Goal: Task Accomplishment & Management: Manage account settings

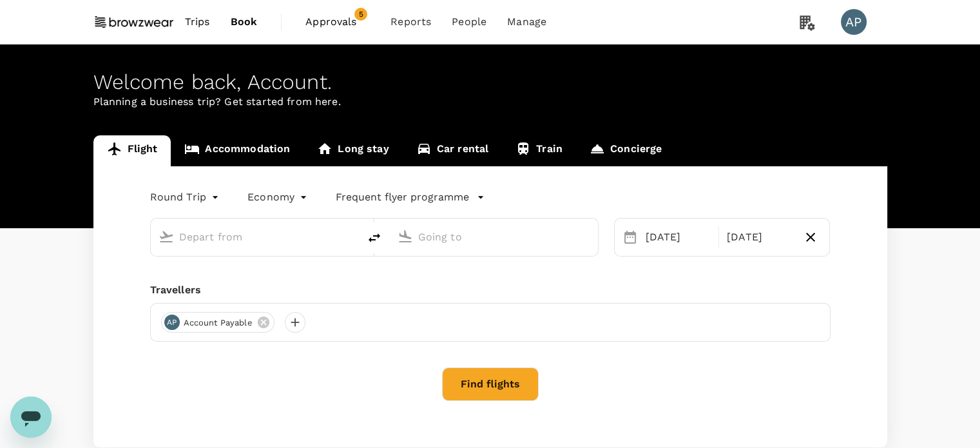
type input "Singapore Changi (SIN)"
type input "Hong Kong Intl (HKG)"
type input "Singapore Changi (SIN)"
type input "Hong Kong Intl (HKG)"
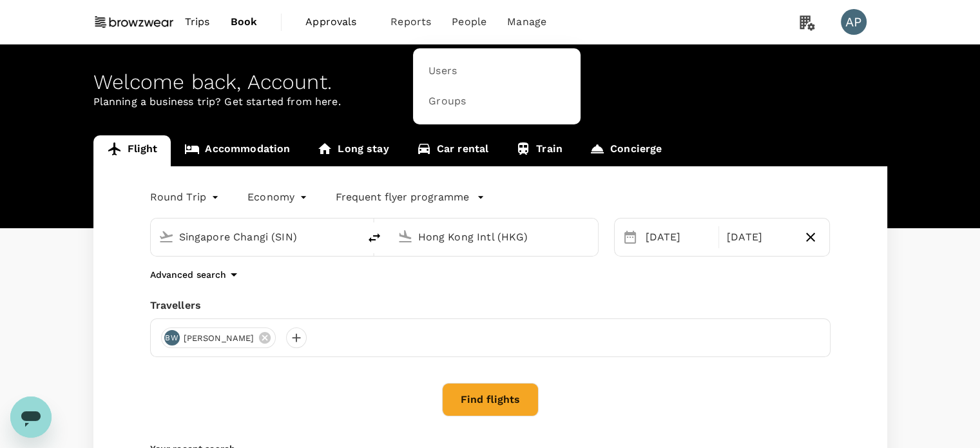
click at [469, 23] on span "People" at bounding box center [469, 21] width 35 height 15
click at [444, 70] on span "Users" at bounding box center [443, 71] width 28 height 15
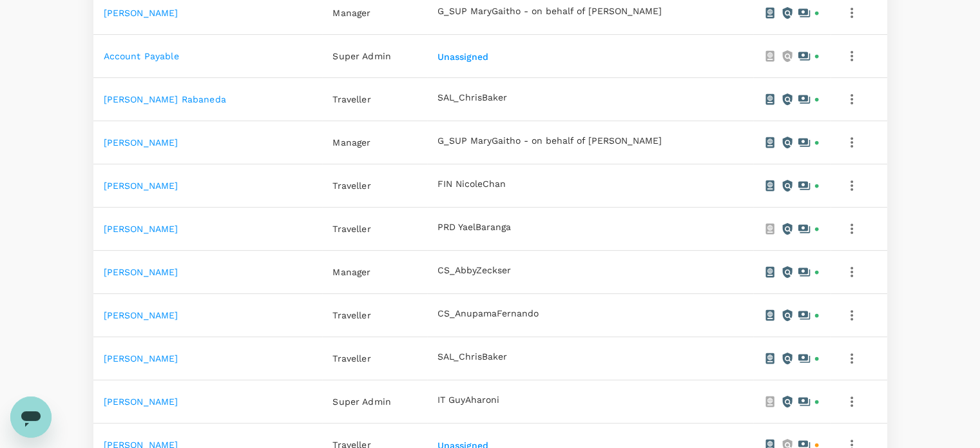
scroll to position [451, 0]
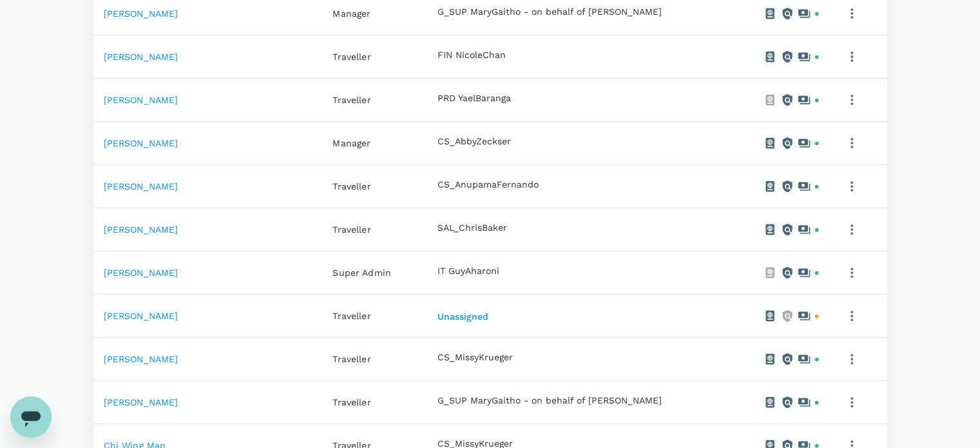
click at [120, 314] on link "[PERSON_NAME]" at bounding box center [141, 316] width 75 height 10
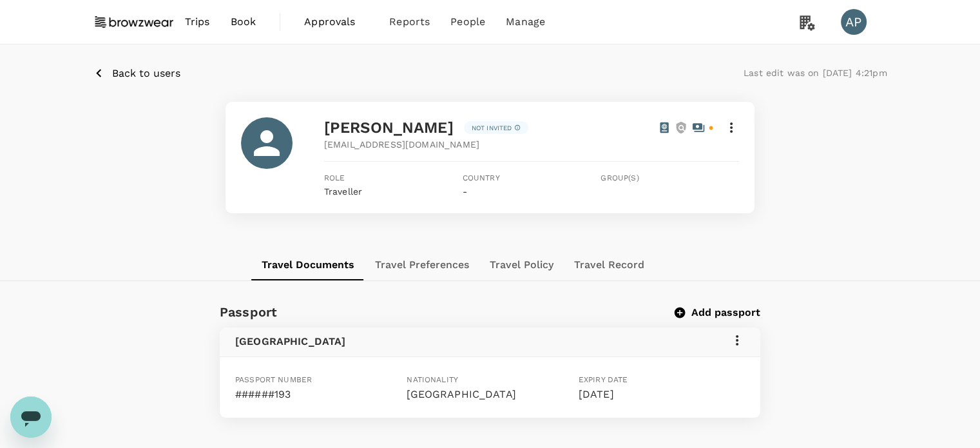
click at [733, 128] on icon at bounding box center [731, 127] width 15 height 15
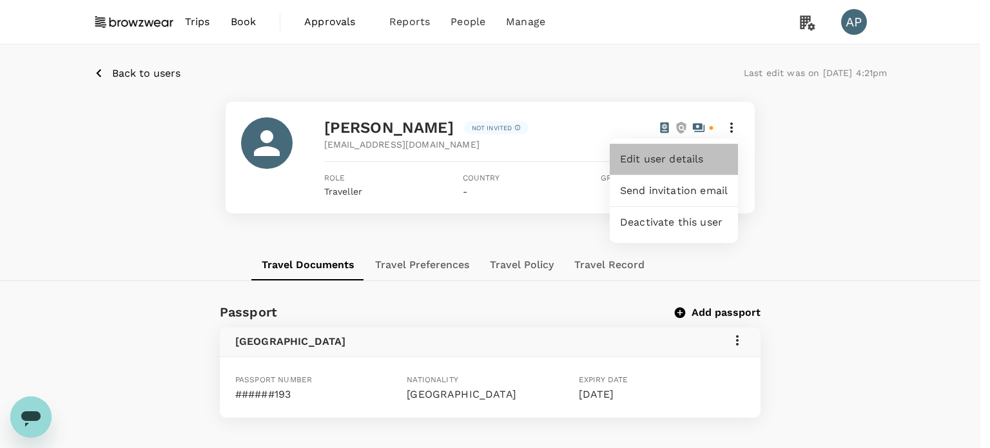
click at [666, 153] on span "Edit user details" at bounding box center [674, 158] width 108 height 15
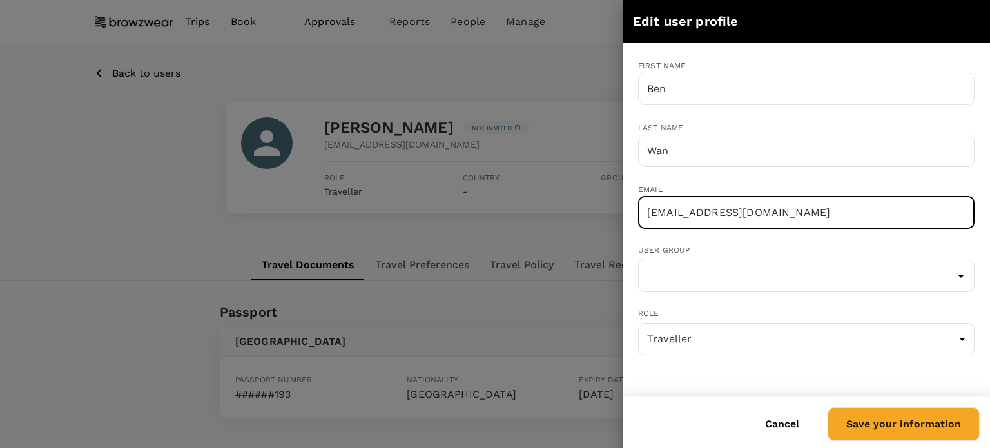
drag, startPoint x: 844, startPoint y: 215, endPoint x: 412, endPoint y: 211, distance: 431.1
click at [412, 211] on div "Edit user profile First name [PERSON_NAME] ​ Last name [PERSON_NAME] ​ Email [E…" at bounding box center [495, 224] width 990 height 448
paste input ".wan@browzwear"
type input "[EMAIL_ADDRESS][DOMAIN_NAME]"
click at [918, 278] on input "text" at bounding box center [806, 276] width 330 height 24
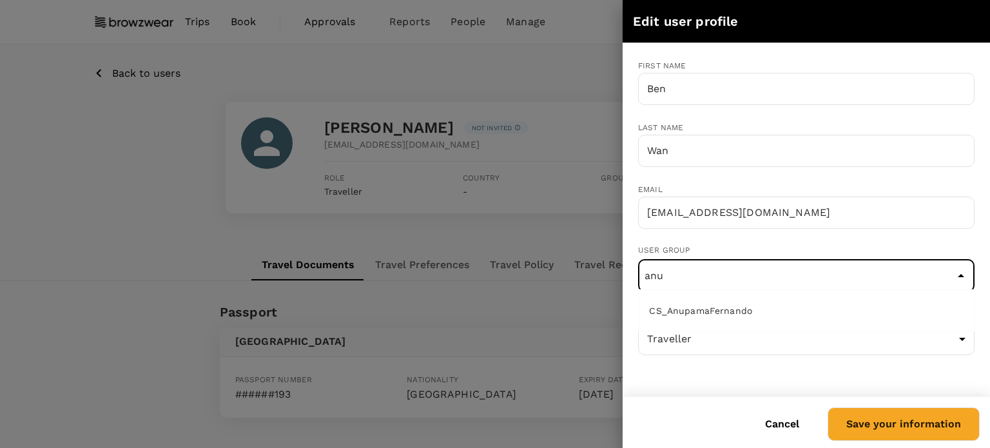
click at [776, 313] on li "CS_AnupamaFernando" at bounding box center [806, 310] width 335 height 21
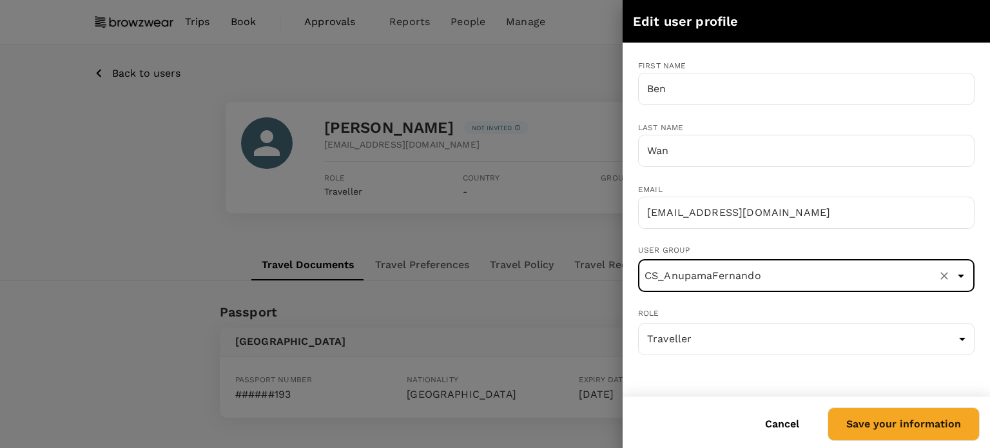
type input "CS_AnupamaFernando"
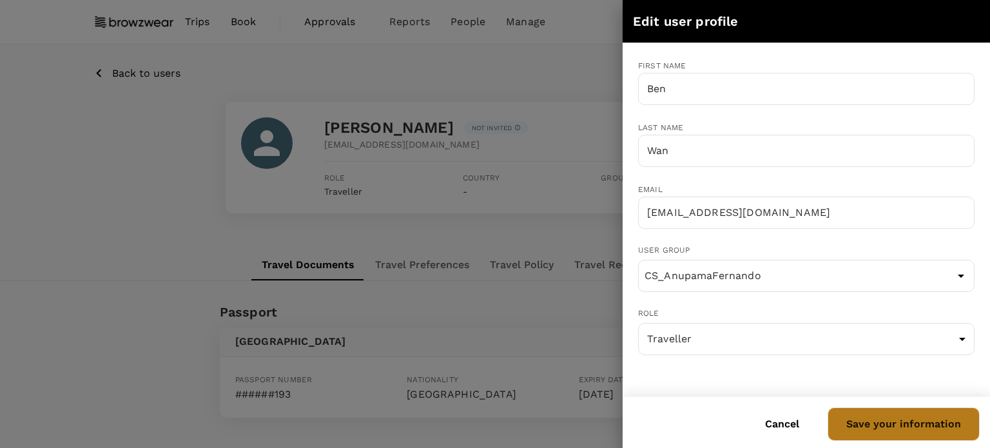
click at [921, 422] on button "Save your information" at bounding box center [903, 424] width 152 height 34
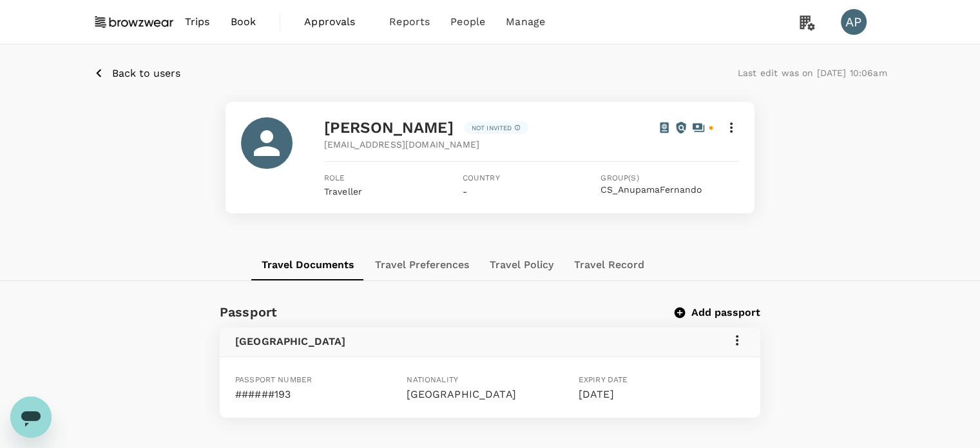
click at [732, 126] on icon at bounding box center [731, 127] width 15 height 15
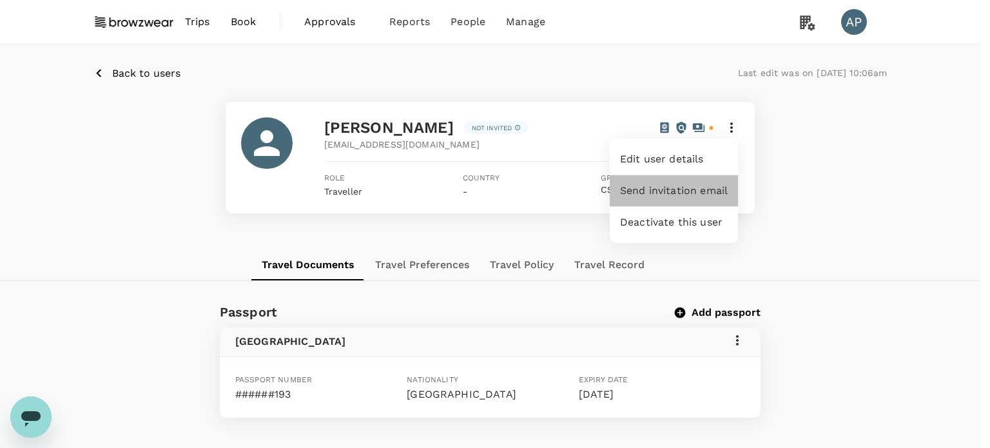
click at [711, 190] on span "Send invitation email" at bounding box center [674, 190] width 108 height 15
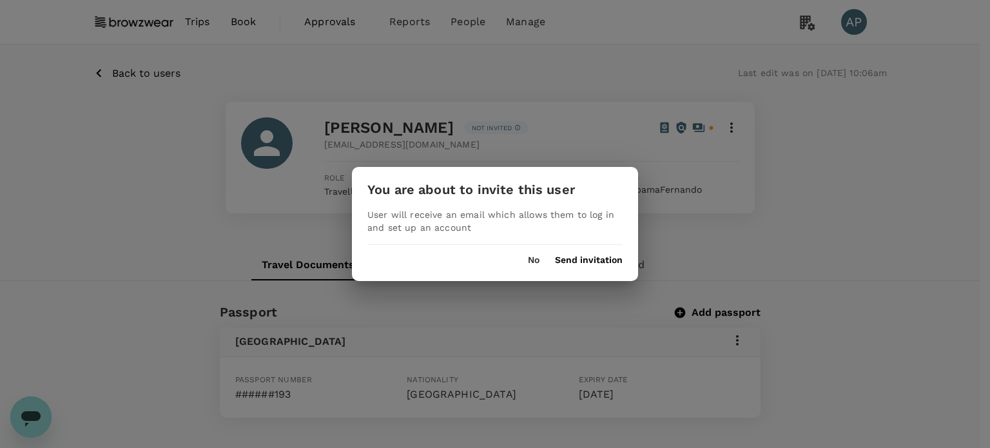
click at [595, 256] on button "Send invitation" at bounding box center [589, 260] width 68 height 10
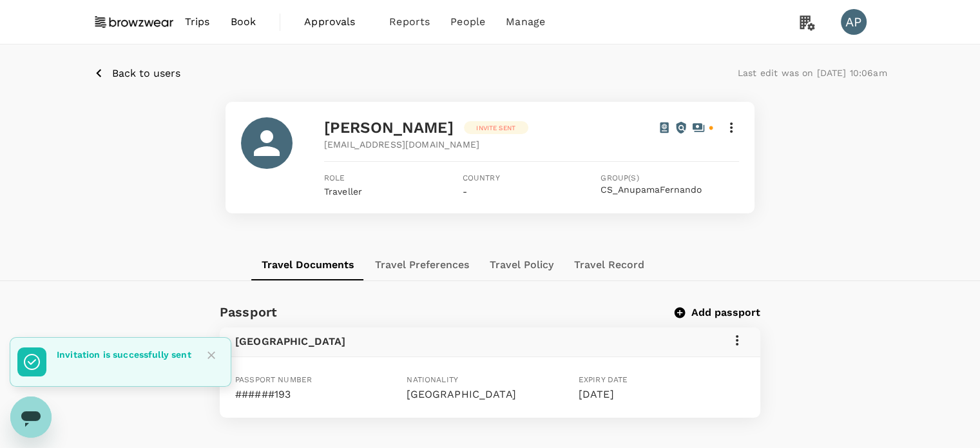
click at [211, 356] on icon "Close" at bounding box center [211, 355] width 13 height 13
